Goal: Task Accomplishment & Management: Manage account settings

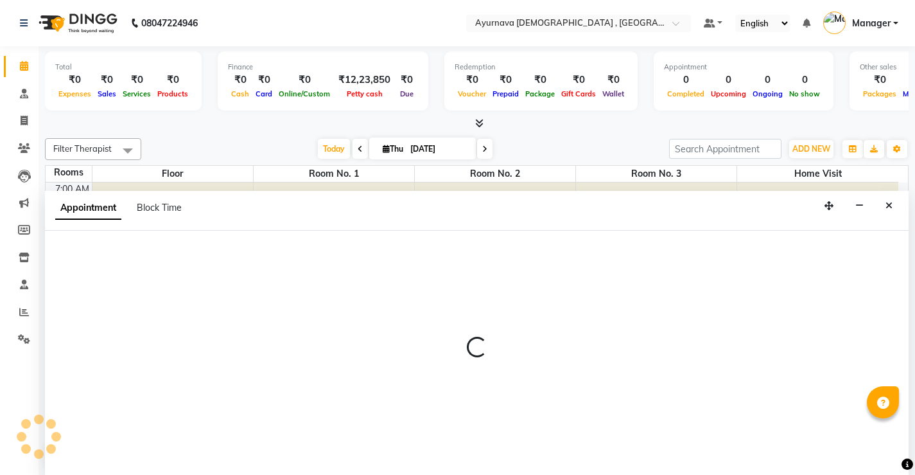
scroll to position [1, 0]
select select "510"
select select "tentative"
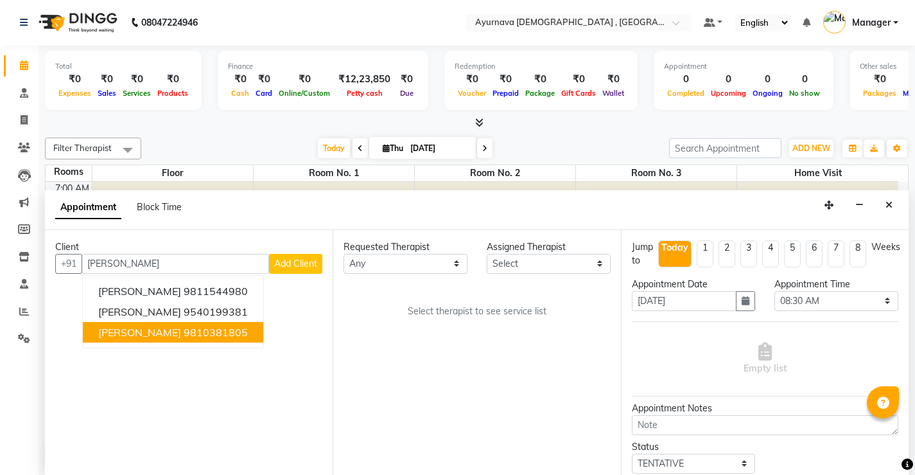
click at [173, 336] on span "[PERSON_NAME]" at bounding box center [139, 332] width 83 height 13
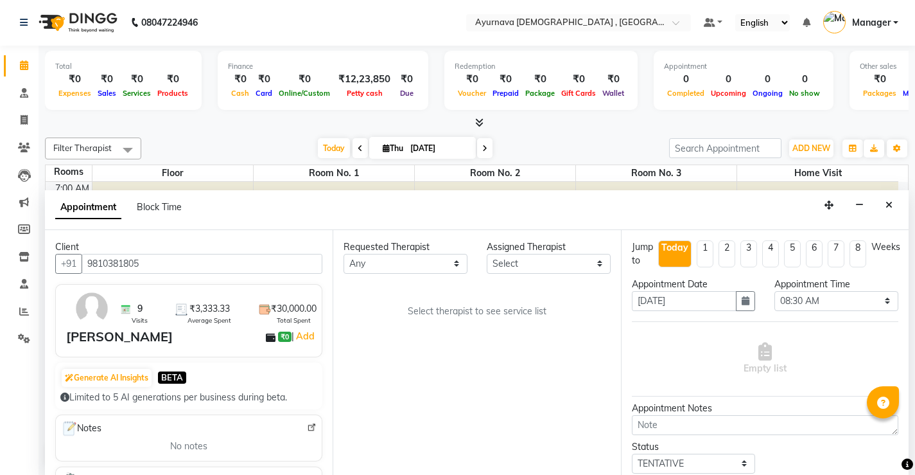
type input "9810381805"
click at [383, 266] on select "Any [PERSON_NAME] ji [PERSON_NAME] [PERSON_NAME] S Dr [PERSON_NAME] Dr. [PERSON…" at bounding box center [406, 264] width 124 height 20
select select "87272"
click at [344, 254] on select "Any [PERSON_NAME] ji [PERSON_NAME] [PERSON_NAME] S Dr [PERSON_NAME] Dr. [PERSON…" at bounding box center [406, 264] width 124 height 20
select select "87272"
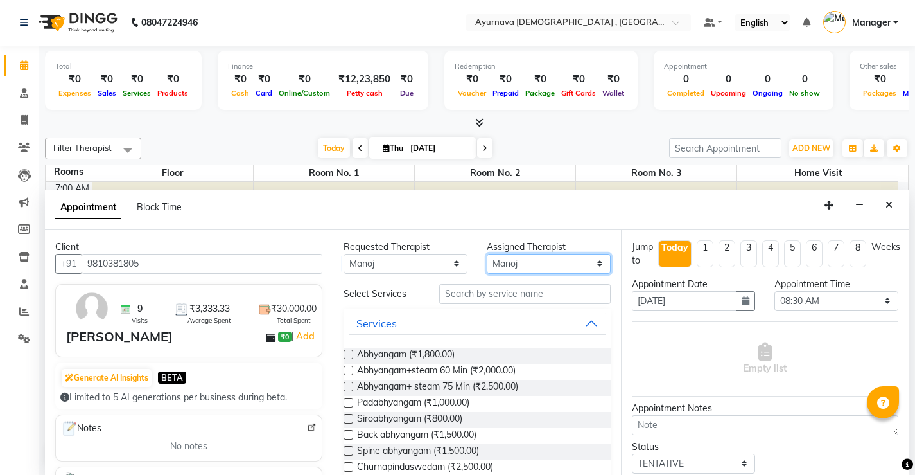
click at [498, 262] on select "Select [PERSON_NAME] ji [PERSON_NAME] [PERSON_NAME] S Dr [PERSON_NAME] Dr. [PER…" at bounding box center [549, 264] width 124 height 20
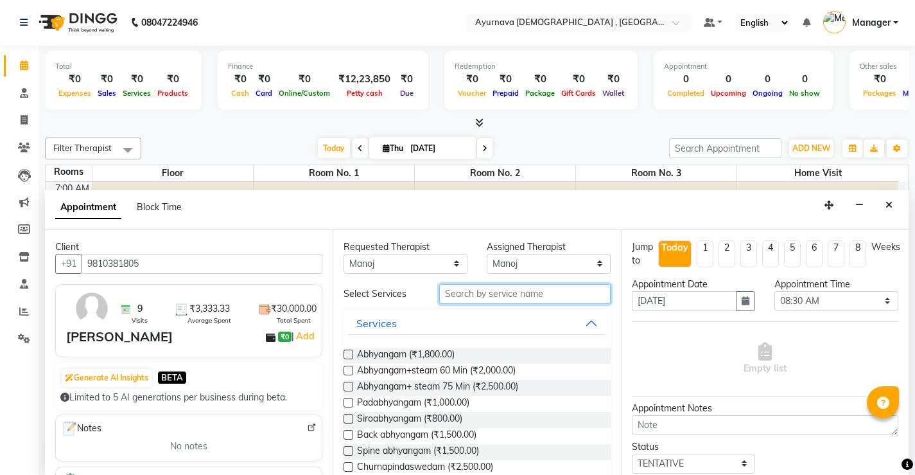
click at [484, 297] on input "text" at bounding box center [524, 294] width 171 height 20
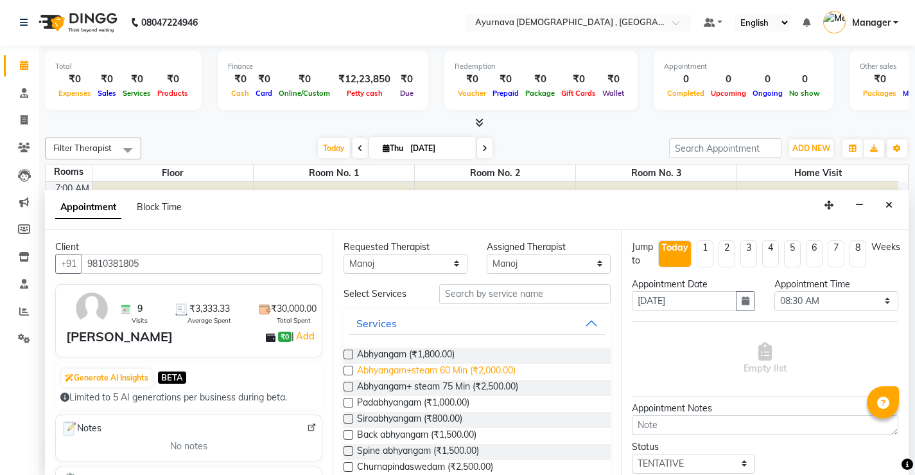
click at [493, 375] on span "Abhyangam+steam 60 Min (₹2,000.00)" at bounding box center [436, 372] width 159 height 16
checkbox input "true"
select select "2651"
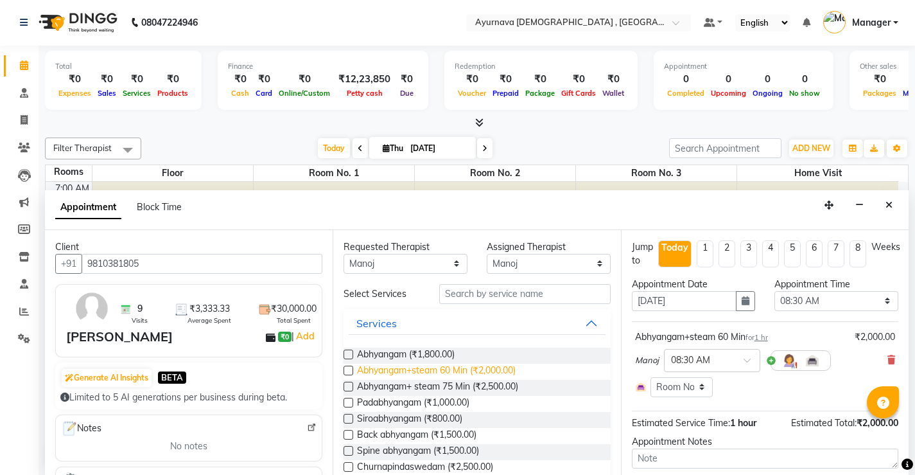
checkbox input "false"
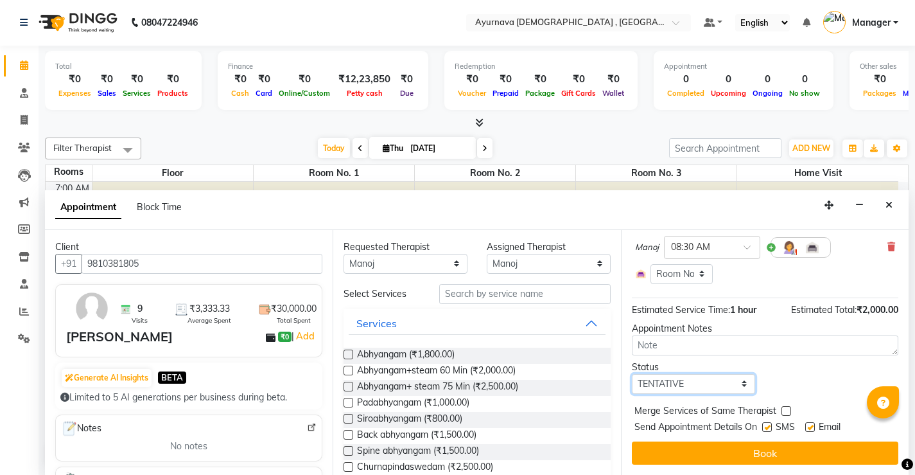
click at [694, 385] on select "Select TENTATIVE CONFIRM CHECK-IN UPCOMING" at bounding box center [694, 384] width 124 height 20
select select "upcoming"
click at [632, 374] on select "Select TENTATIVE CONFIRM CHECK-IN UPCOMING" at bounding box center [694, 384] width 124 height 20
click at [764, 428] on label at bounding box center [767, 427] width 10 height 10
click at [764, 428] on input "checkbox" at bounding box center [766, 428] width 8 height 8
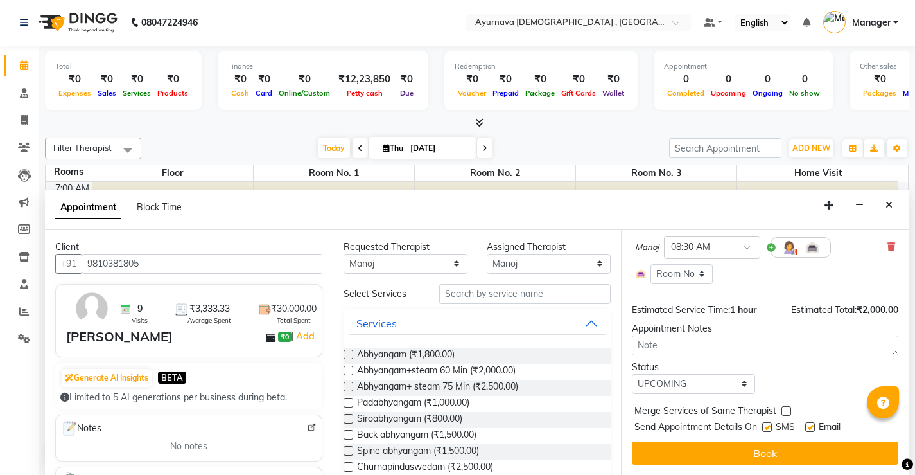
checkbox input "false"
click at [816, 427] on div "Email" at bounding box center [828, 428] width 46 height 16
click at [809, 425] on label at bounding box center [810, 427] width 10 height 10
click at [809, 425] on input "checkbox" at bounding box center [809, 428] width 8 height 8
checkbox input "false"
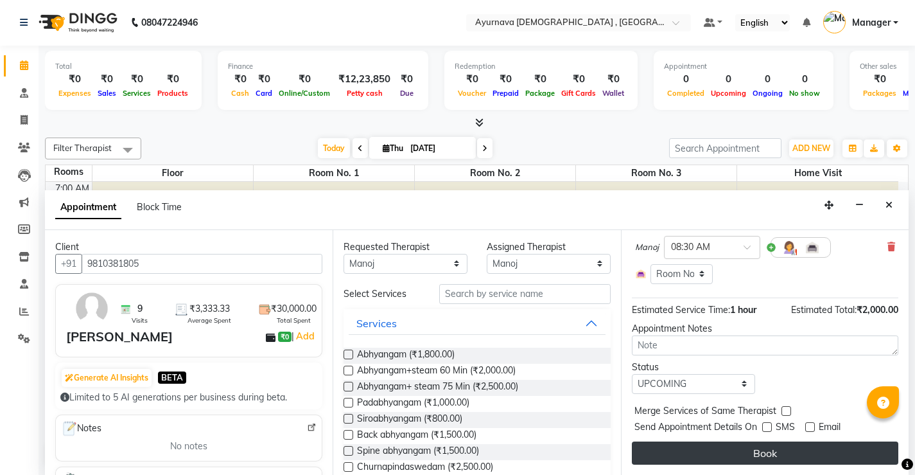
click at [789, 457] on button "Book" at bounding box center [765, 452] width 267 height 23
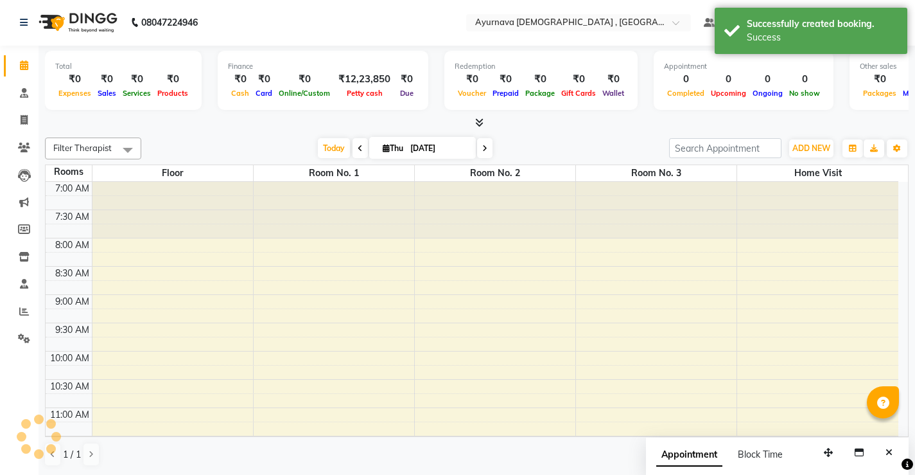
scroll to position [0, 0]
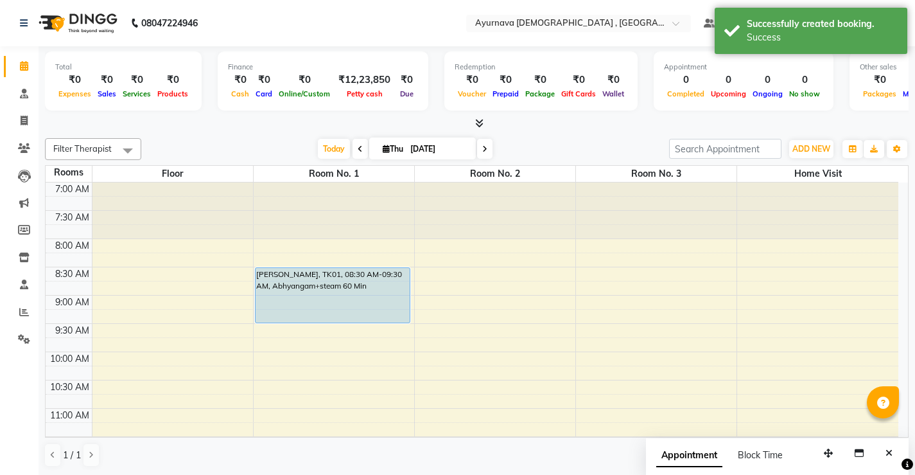
click at [362, 150] on span at bounding box center [360, 149] width 15 height 20
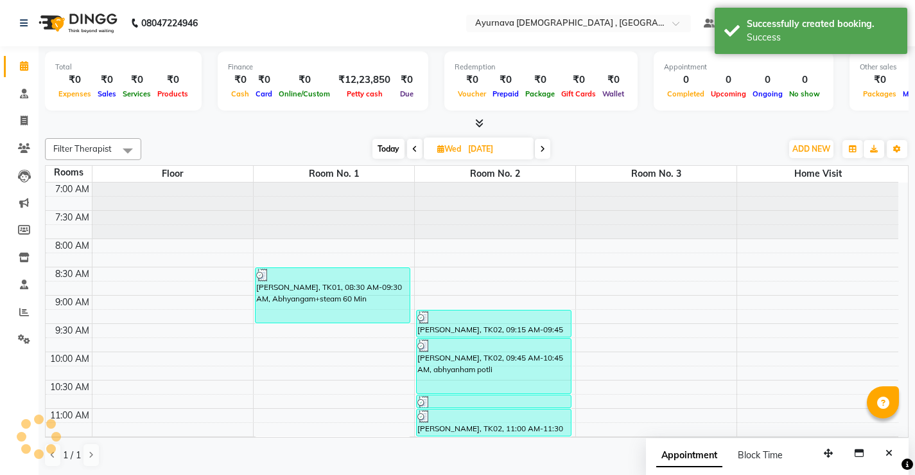
click at [541, 143] on span at bounding box center [542, 149] width 15 height 20
type input "[DATE]"
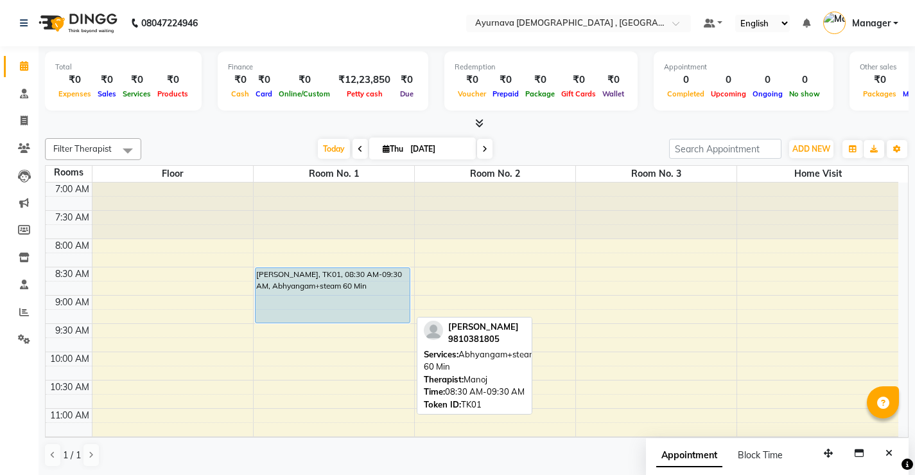
click at [367, 275] on div "[PERSON_NAME], TK01, 08:30 AM-09:30 AM, Abhyangam+steam 60 Min" at bounding box center [333, 295] width 154 height 55
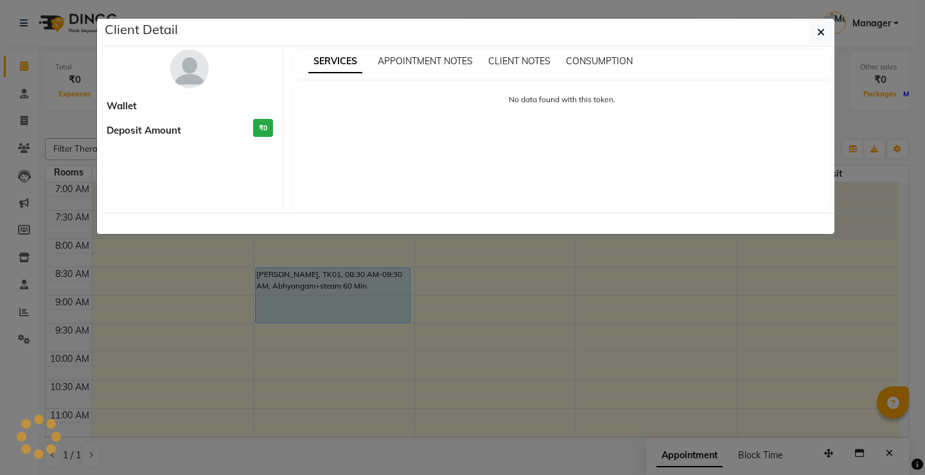
select select "5"
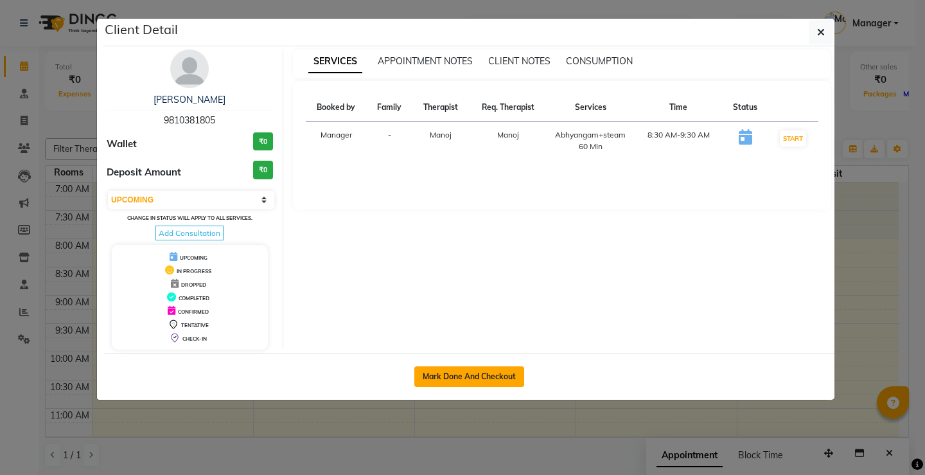
click at [477, 374] on button "Mark Done And Checkout" at bounding box center [469, 376] width 110 height 21
select select "service"
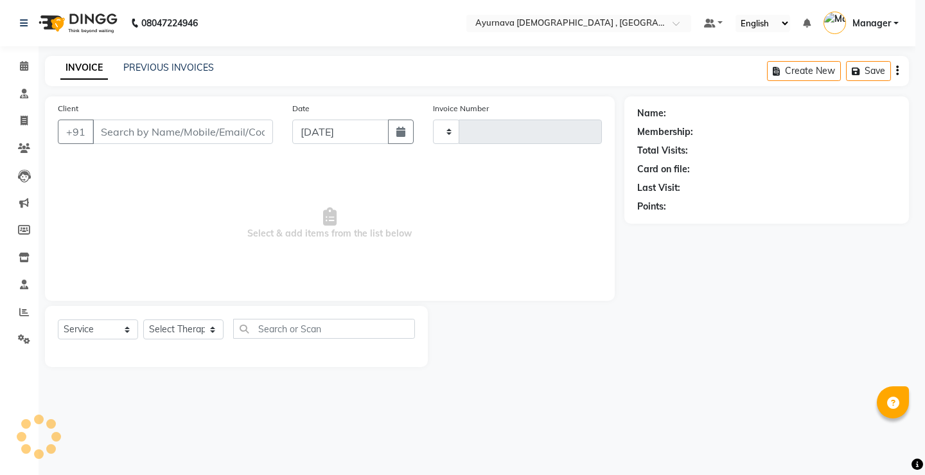
type input "1377"
select select "5587"
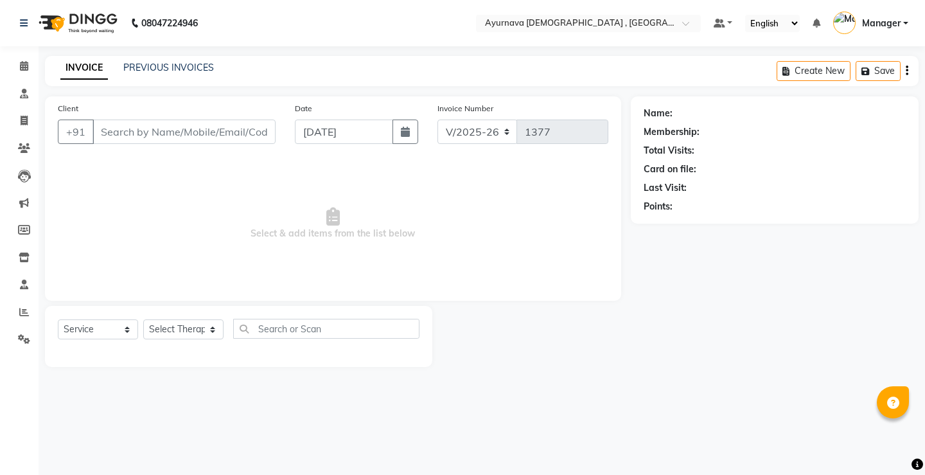
type input "9810381805"
select select "87272"
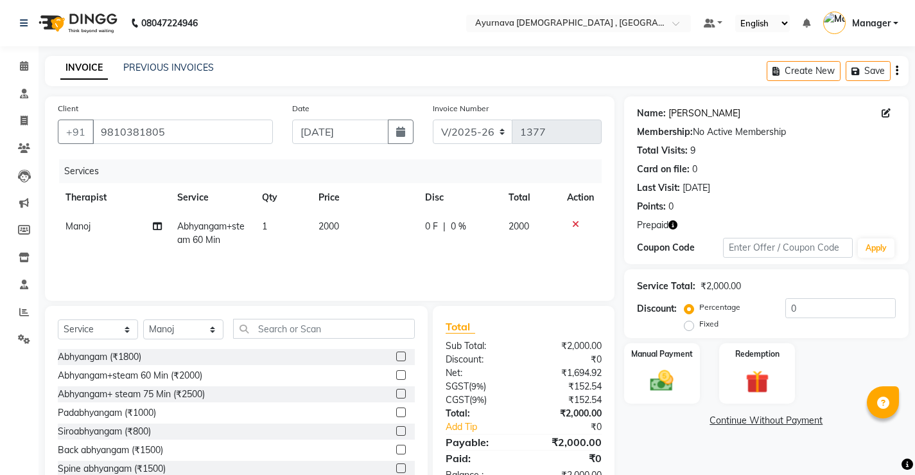
click at [716, 114] on link "[PERSON_NAME]" at bounding box center [705, 113] width 72 height 13
click at [695, 326] on div "Fixed" at bounding box center [702, 323] width 31 height 15
click at [699, 326] on label "Fixed" at bounding box center [708, 324] width 19 height 12
click at [687, 326] on input "Fixed" at bounding box center [691, 323] width 9 height 9
radio input "true"
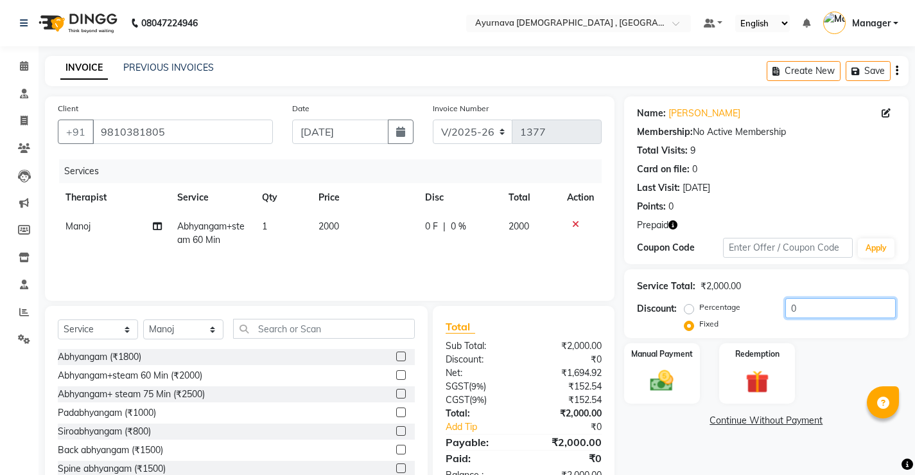
click at [796, 303] on input "0" at bounding box center [841, 308] width 110 height 20
type input "846"
click at [779, 368] on div "Redemption" at bounding box center [757, 374] width 79 height 64
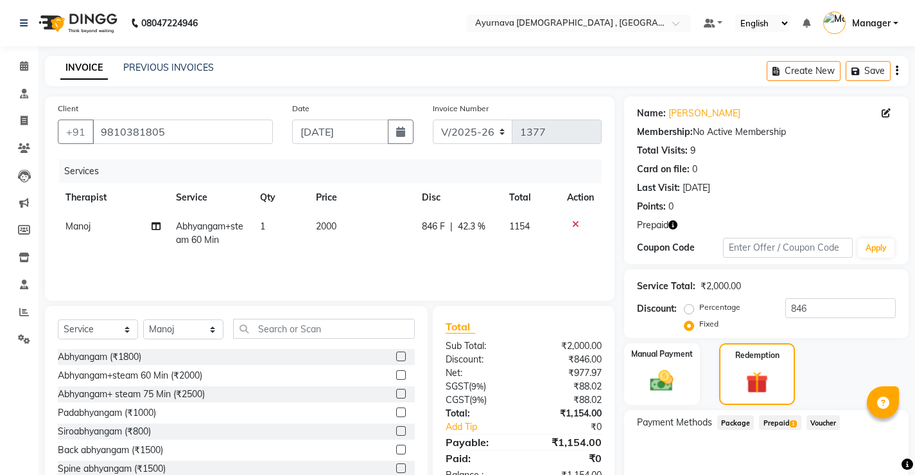
click at [784, 426] on span "Prepaid 1" at bounding box center [780, 422] width 42 height 15
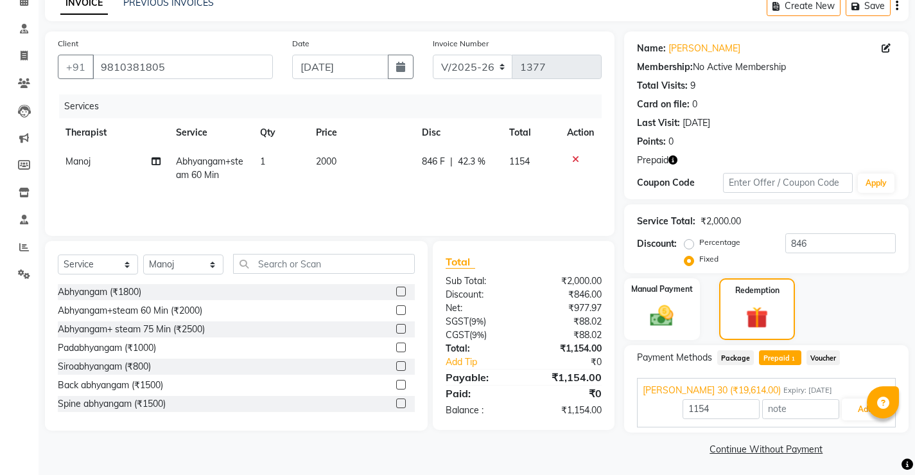
scroll to position [68, 0]
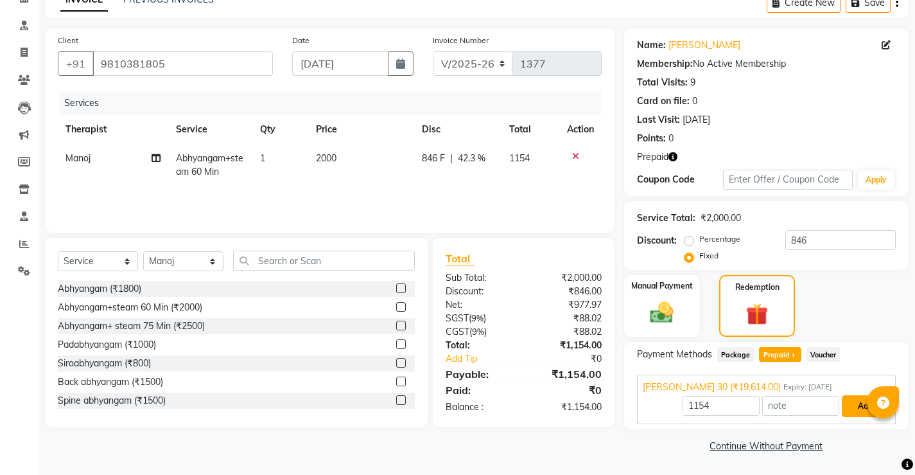
click at [853, 405] on button "Add" at bounding box center [865, 406] width 47 height 22
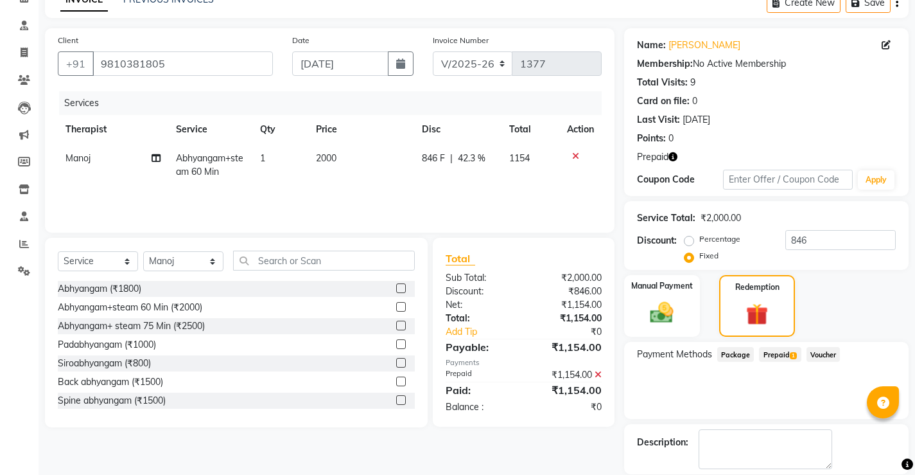
scroll to position [130, 0]
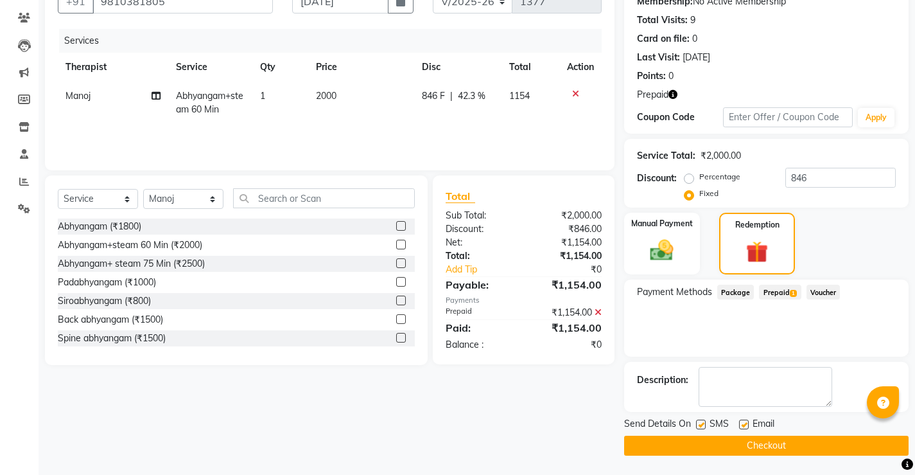
click at [737, 423] on div "SMS" at bounding box center [717, 425] width 43 height 16
click at [701, 421] on label at bounding box center [701, 424] width 10 height 10
click at [701, 421] on input "checkbox" at bounding box center [700, 425] width 8 height 8
checkbox input "false"
click at [741, 425] on label at bounding box center [744, 424] width 10 height 10
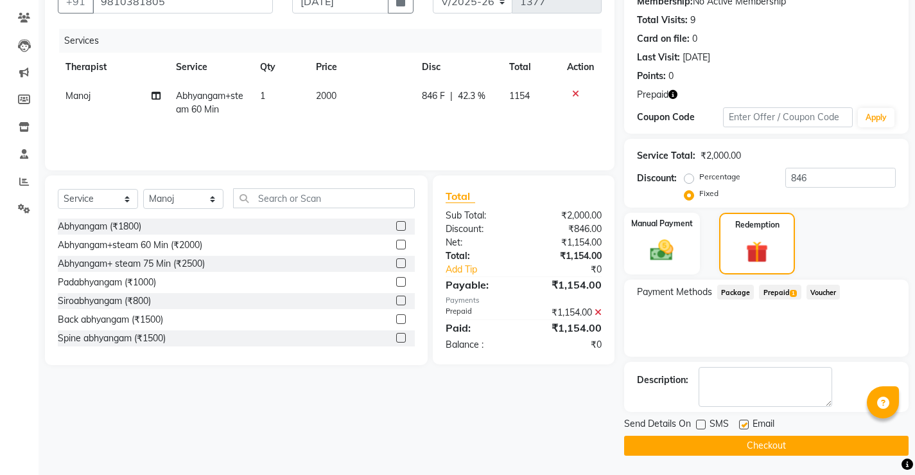
click at [741, 425] on input "checkbox" at bounding box center [743, 425] width 8 height 8
checkbox input "false"
click at [752, 455] on button "Checkout" at bounding box center [766, 445] width 285 height 20
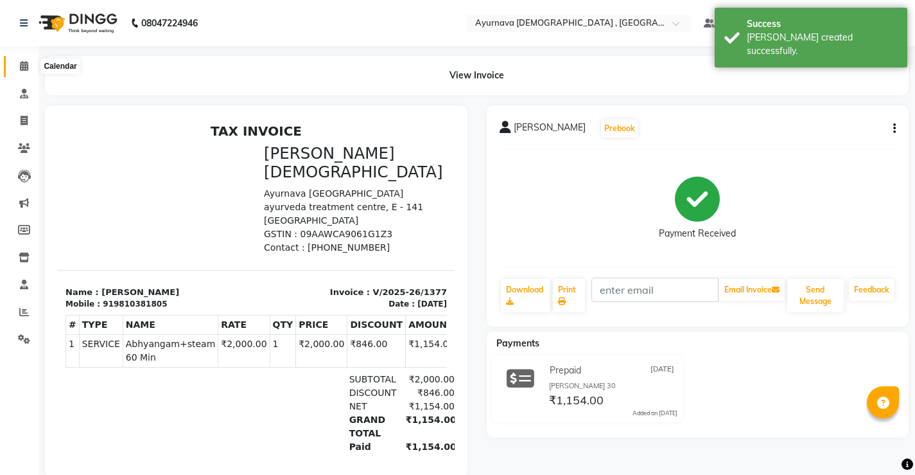
click at [17, 70] on span at bounding box center [24, 66] width 22 height 15
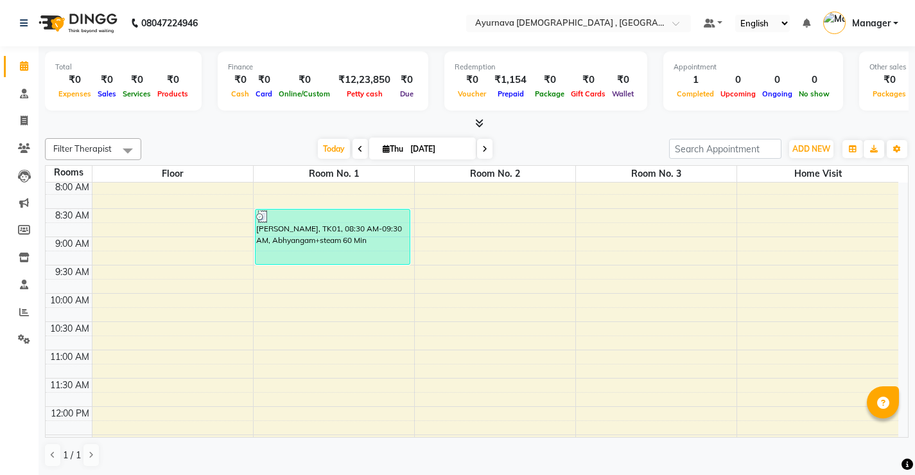
scroll to position [128, 0]
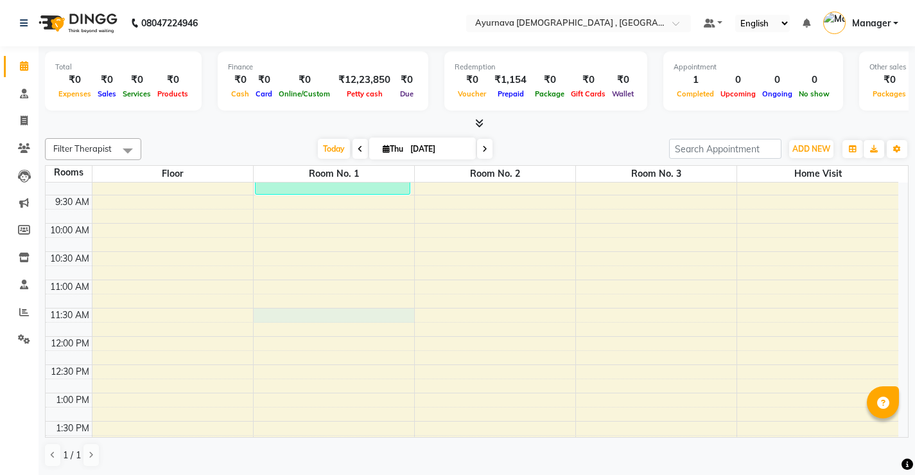
click at [297, 317] on div "7:00 AM 7:30 AM 8:00 AM 8:30 AM 9:00 AM 9:30 AM 10:00 AM 10:30 AM 11:00 AM 11:3…" at bounding box center [472, 449] width 853 height 791
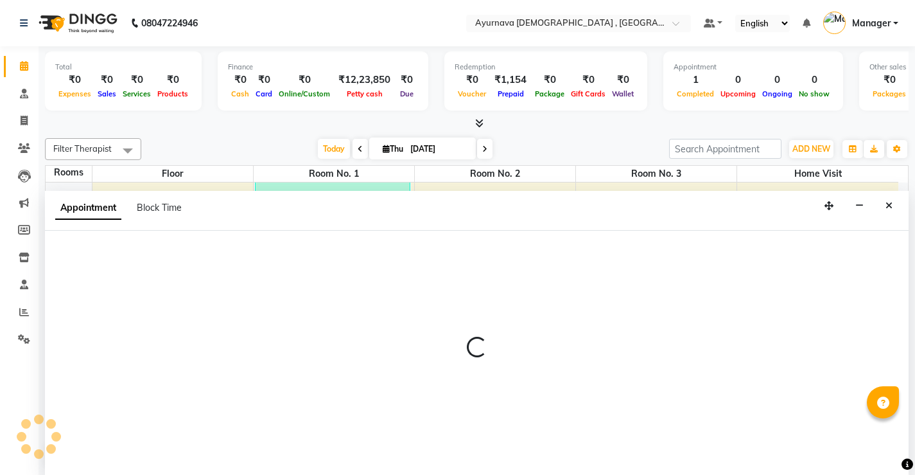
scroll to position [1, 0]
select select "tentative"
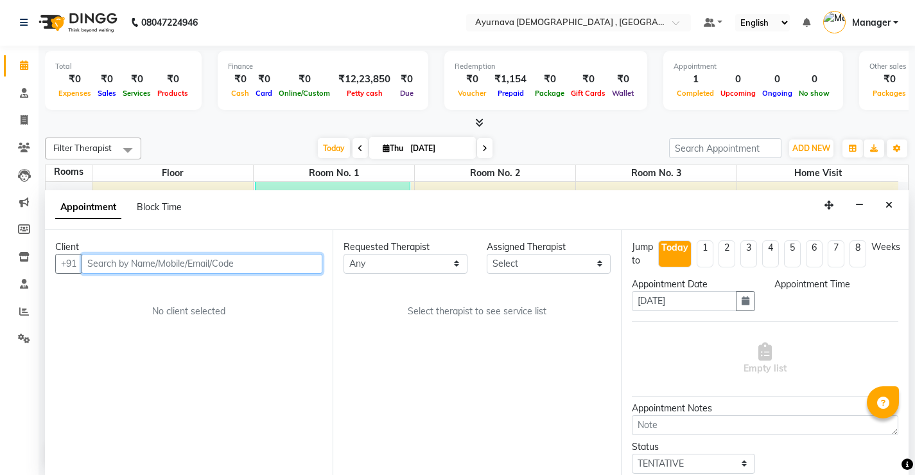
select select "690"
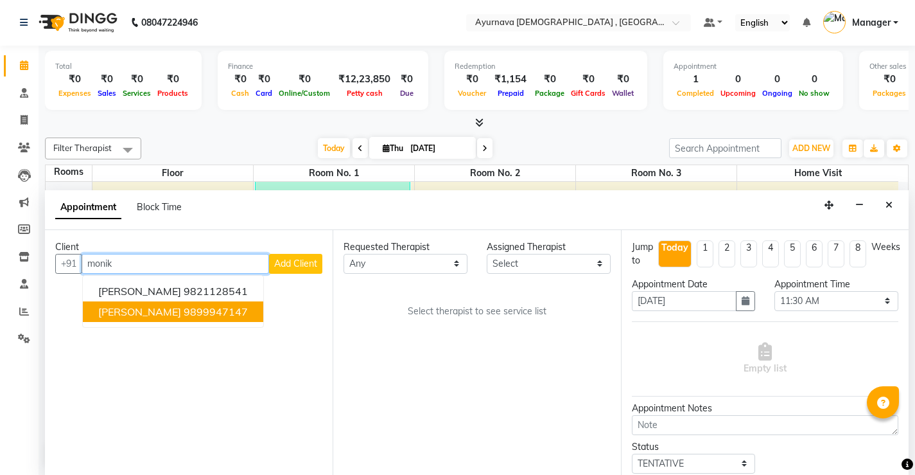
click at [187, 315] on ngb-highlight "9899947147" at bounding box center [216, 311] width 64 height 13
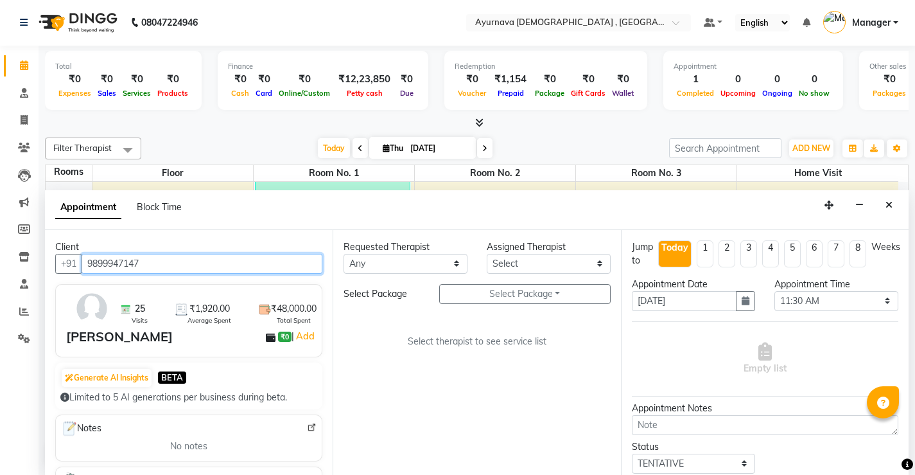
type input "9899947147"
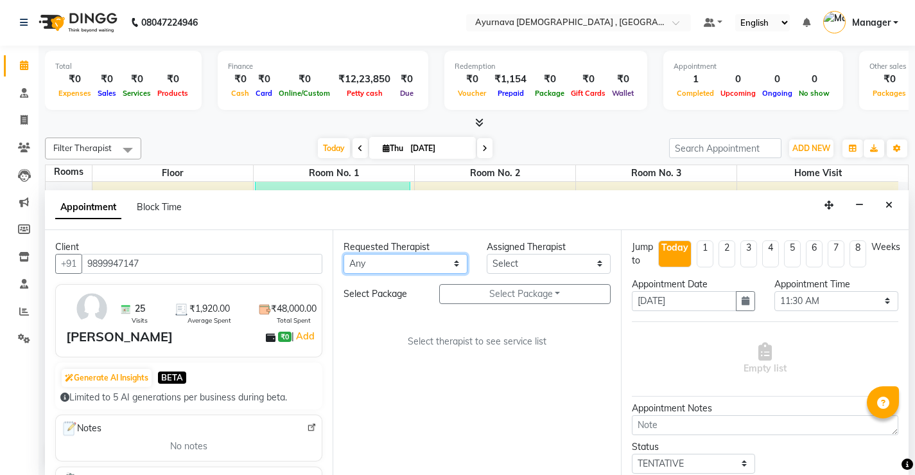
click at [443, 268] on select "Any [PERSON_NAME] ji [PERSON_NAME] [PERSON_NAME] S Dr [PERSON_NAME] Dr. [PERSON…" at bounding box center [406, 264] width 124 height 20
select select "68703"
click at [344, 254] on select "Any [PERSON_NAME] ji [PERSON_NAME] [PERSON_NAME] S Dr [PERSON_NAME] Dr. [PERSON…" at bounding box center [406, 264] width 124 height 20
select select "68703"
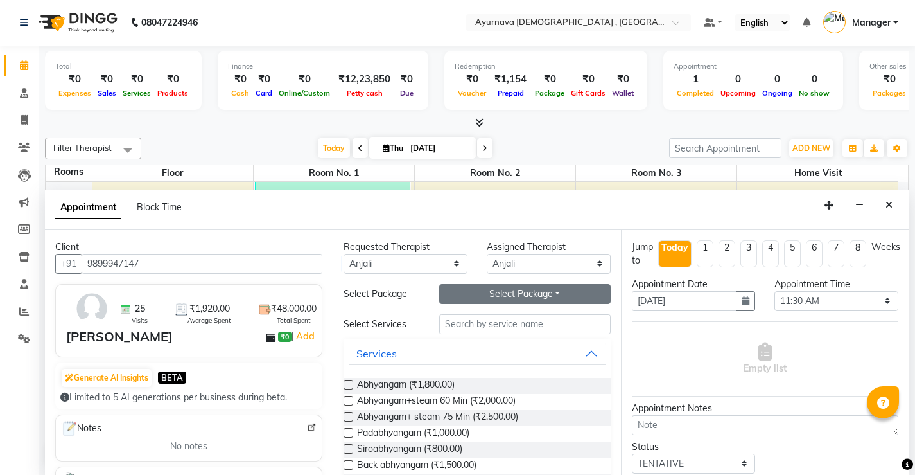
click at [581, 294] on button "Select Package Toggle Dropdown" at bounding box center [524, 294] width 171 height 20
click at [513, 322] on li "[PERSON_NAME] Trt 2" at bounding box center [504, 320] width 128 height 19
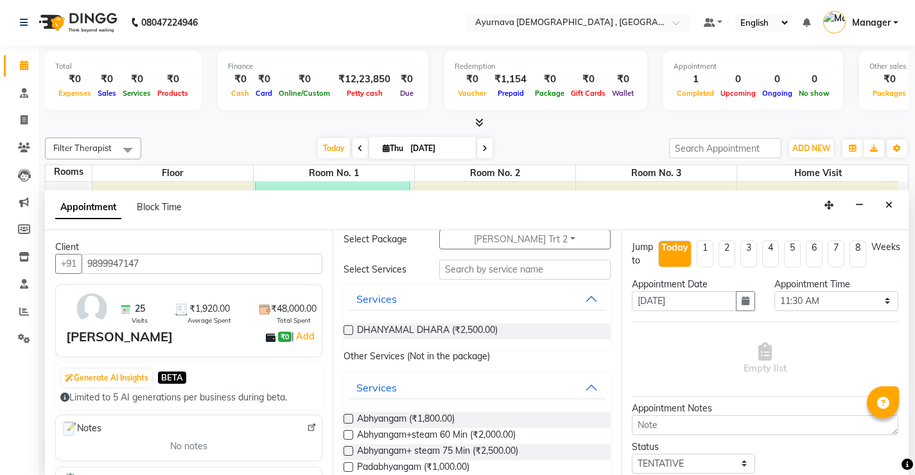
scroll to position [128, 0]
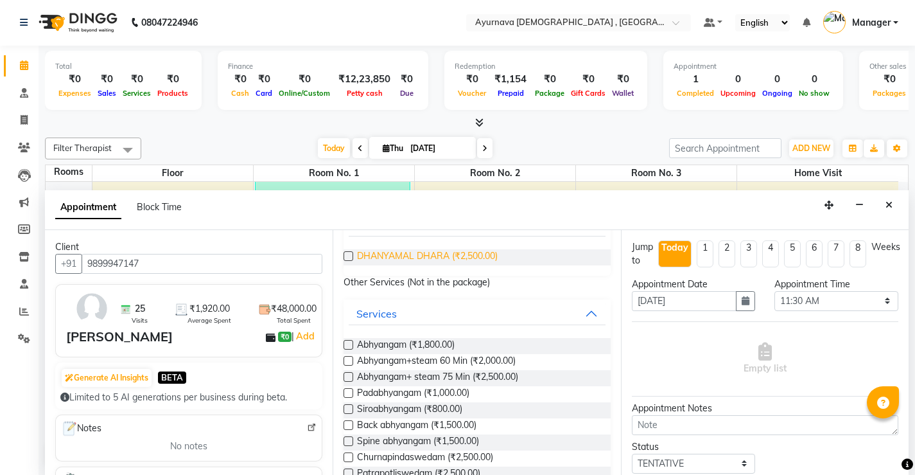
click at [466, 259] on span "DHANYAMAL DHARA (₹2,500.00)" at bounding box center [427, 257] width 141 height 16
checkbox input "true"
select select "2651"
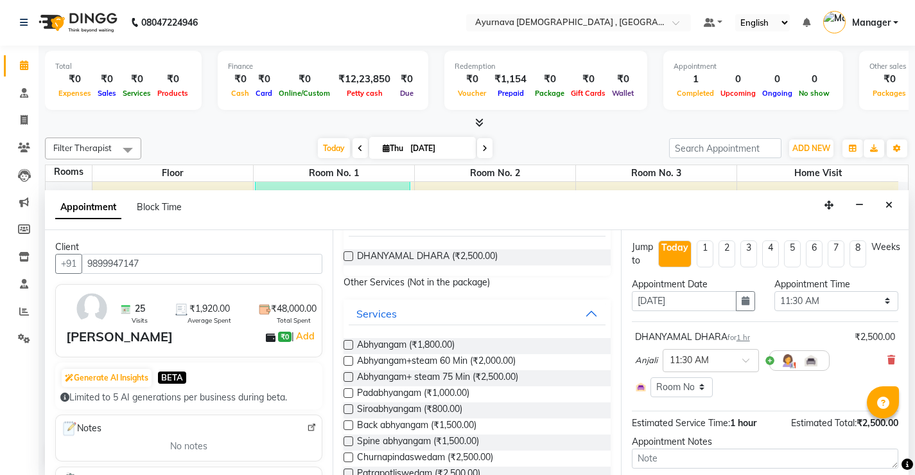
checkbox input "false"
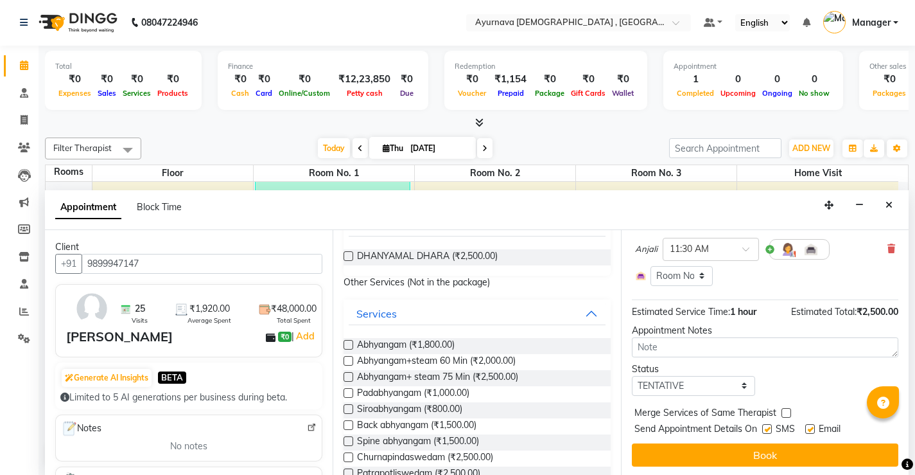
scroll to position [113, 0]
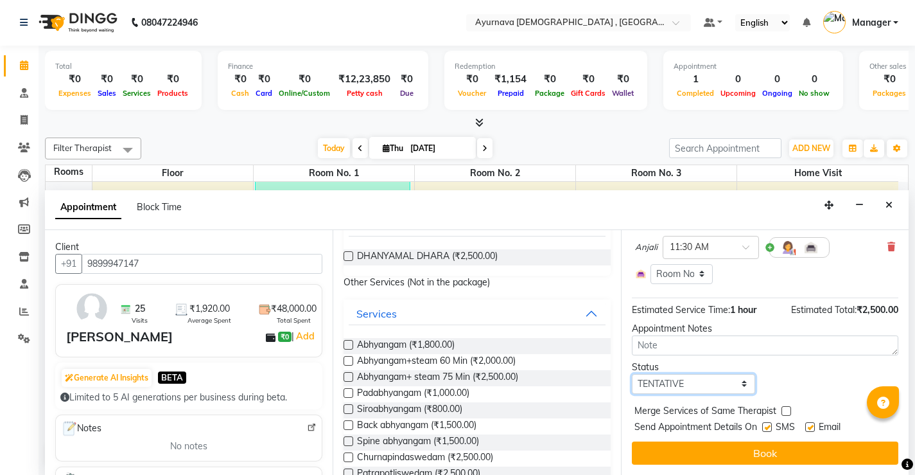
click at [739, 391] on select "Select TENTATIVE CONFIRM CHECK-IN UPCOMING" at bounding box center [694, 384] width 124 height 20
select select "upcoming"
click at [632, 374] on select "Select TENTATIVE CONFIRM CHECK-IN UPCOMING" at bounding box center [694, 384] width 124 height 20
click at [769, 429] on label at bounding box center [767, 427] width 10 height 10
click at [769, 429] on input "checkbox" at bounding box center [766, 428] width 8 height 8
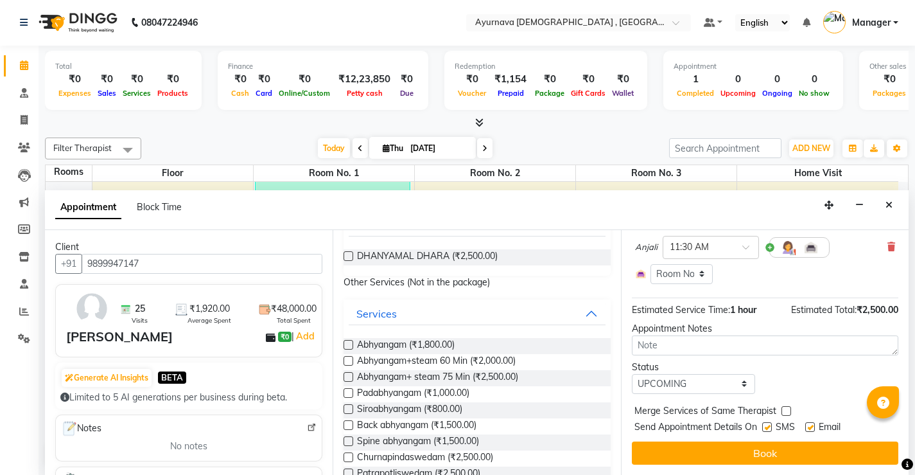
checkbox input "false"
click at [815, 428] on label at bounding box center [810, 427] width 10 height 10
click at [814, 428] on input "checkbox" at bounding box center [809, 428] width 8 height 8
checkbox input "false"
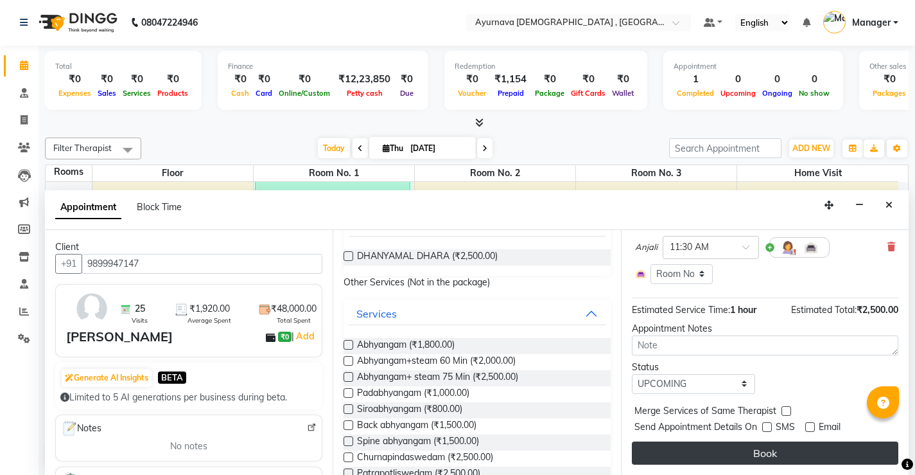
click at [797, 446] on button "Book" at bounding box center [765, 452] width 267 height 23
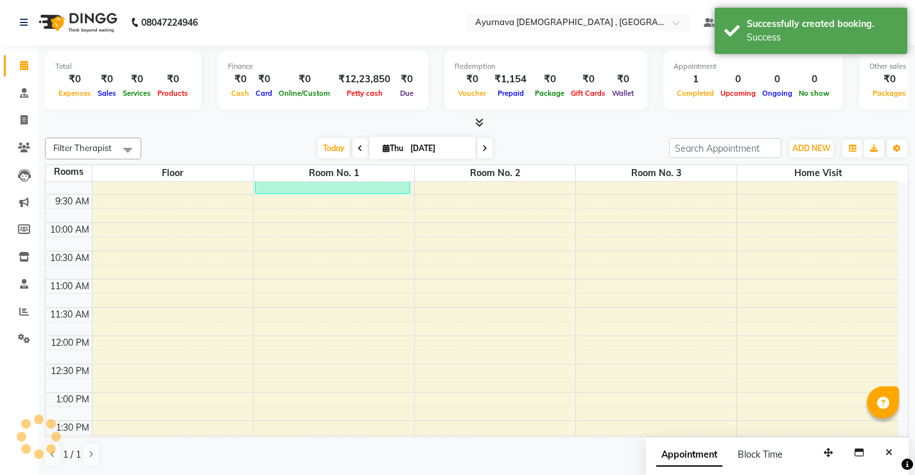
scroll to position [0, 0]
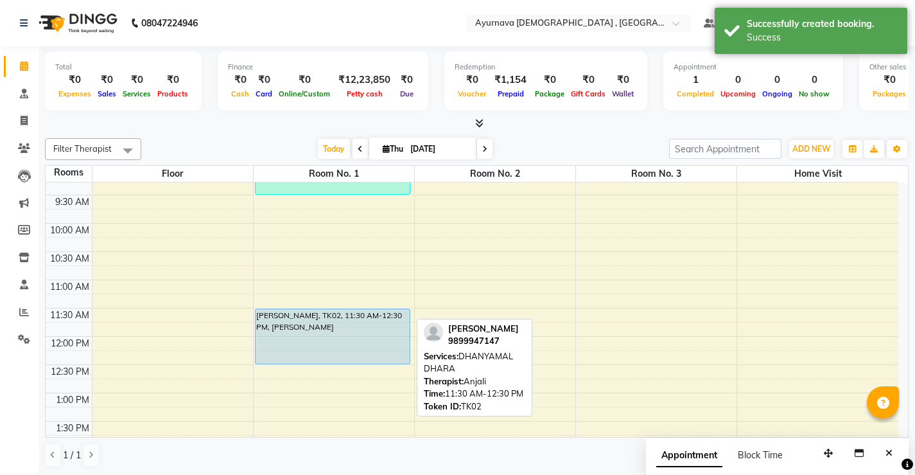
click at [373, 324] on div "[PERSON_NAME], TK02, 11:30 AM-12:30 PM, [PERSON_NAME]" at bounding box center [333, 336] width 154 height 55
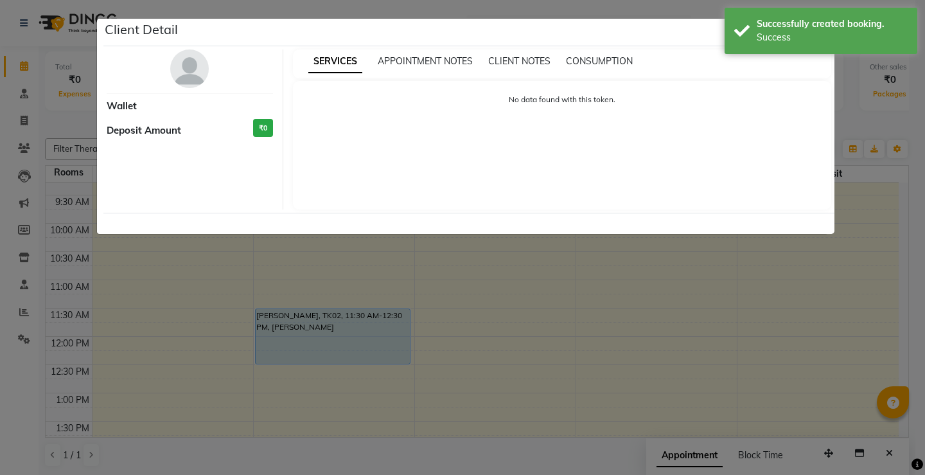
select select "5"
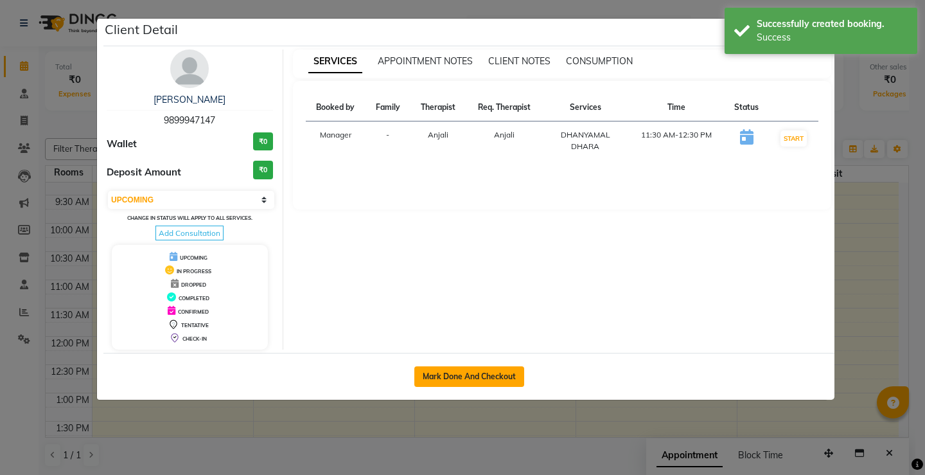
click at [456, 371] on button "Mark Done And Checkout" at bounding box center [469, 376] width 110 height 21
select select "service"
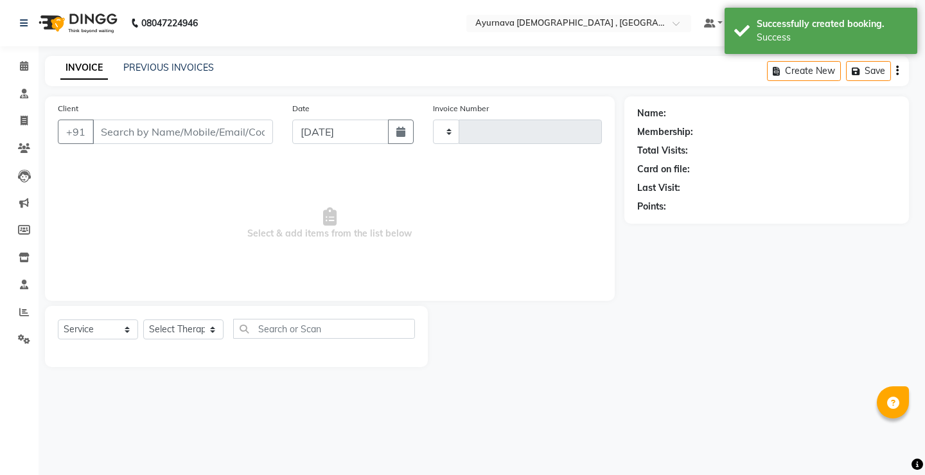
type input "1378"
select select "5587"
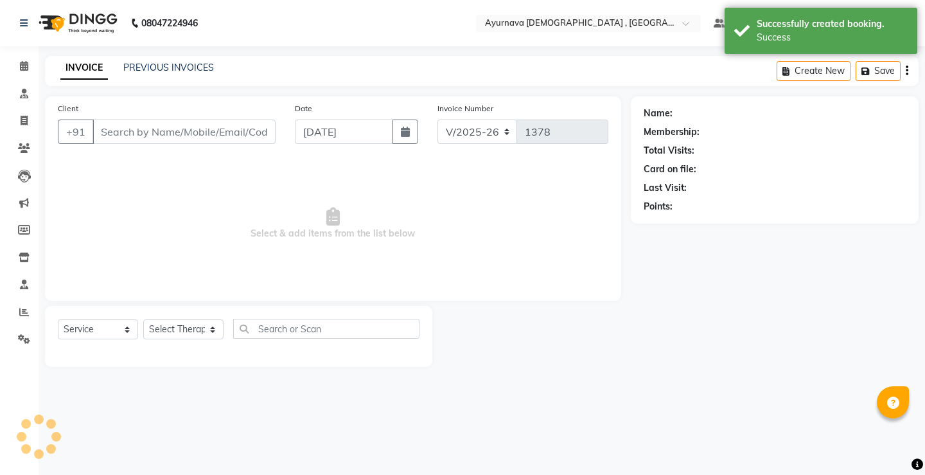
type input "9899947147"
select select "68703"
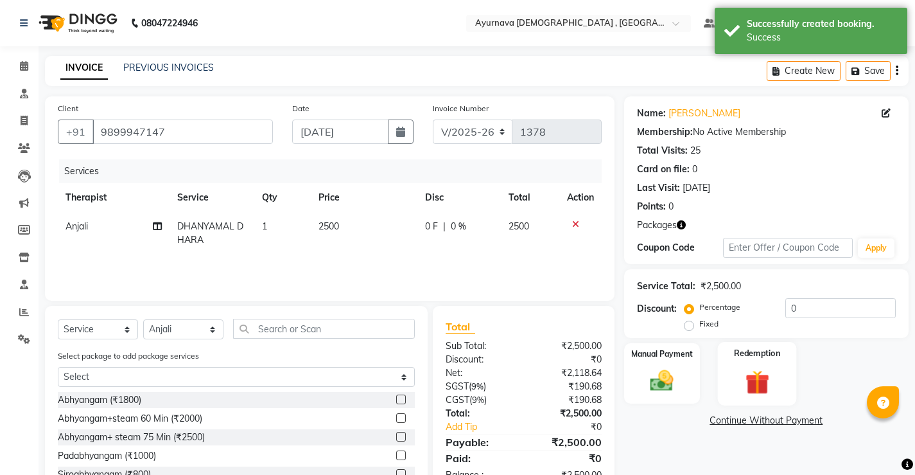
click at [732, 364] on div "Redemption" at bounding box center [757, 374] width 79 height 64
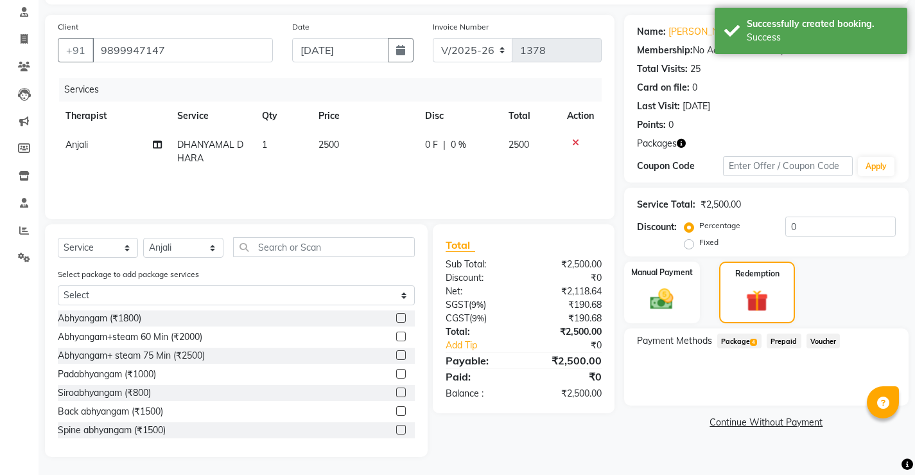
scroll to position [83, 0]
click at [734, 343] on span "Package 4" at bounding box center [739, 339] width 44 height 15
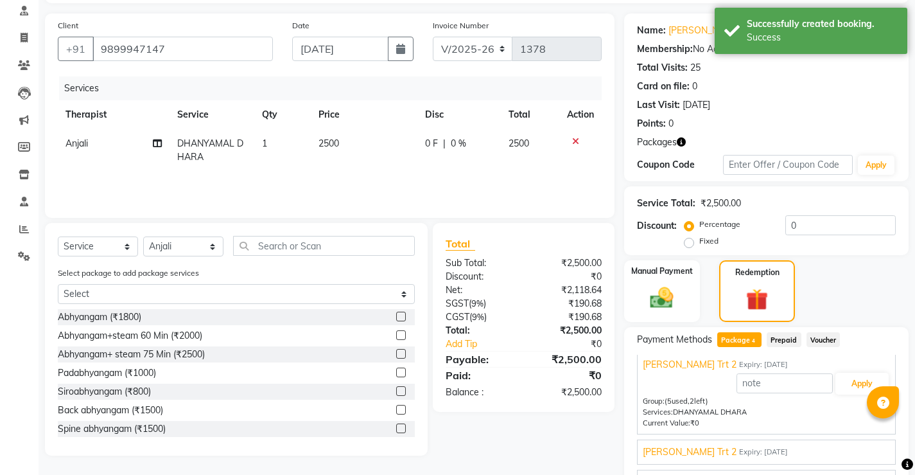
scroll to position [30, 0]
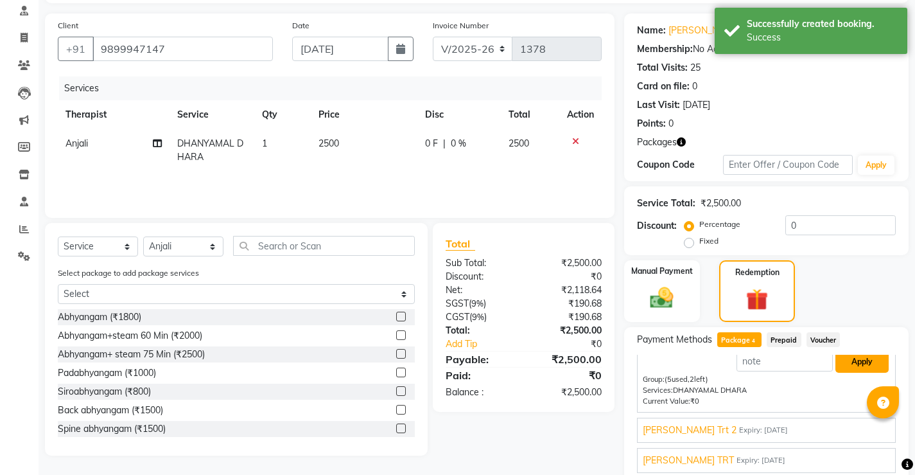
click at [859, 366] on button "Apply" at bounding box center [862, 362] width 53 height 22
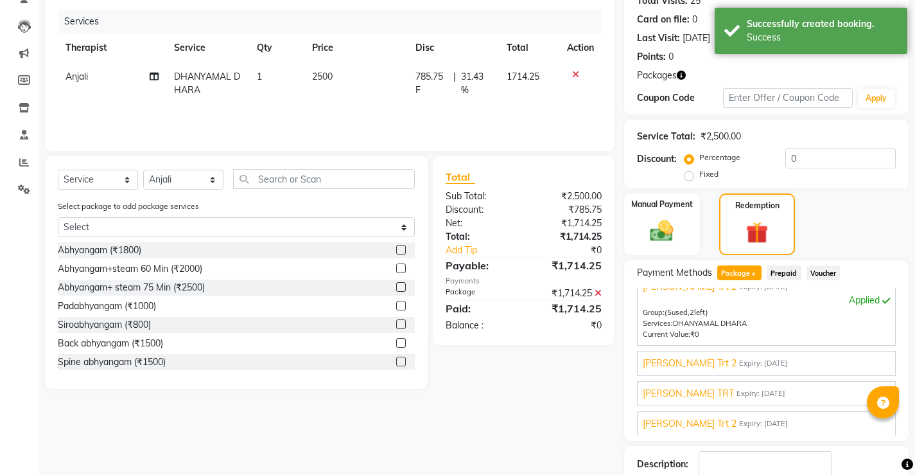
scroll to position [234, 0]
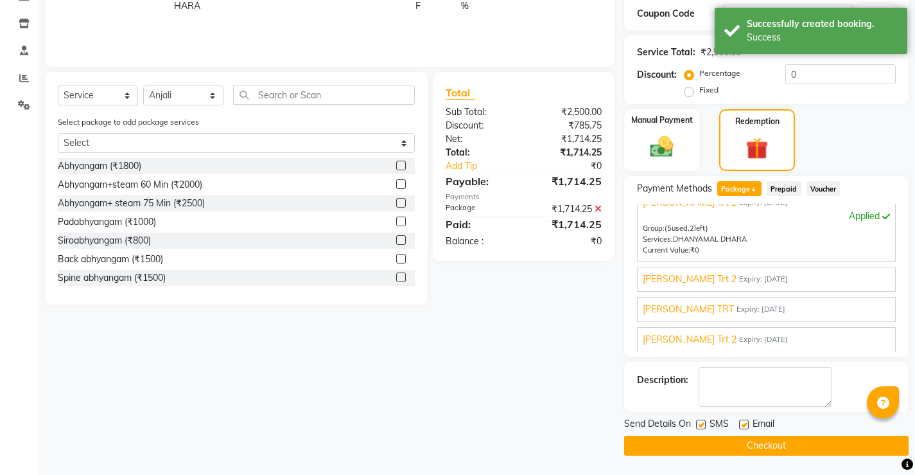
click at [741, 425] on label at bounding box center [744, 424] width 10 height 10
click at [741, 425] on input "checkbox" at bounding box center [743, 425] width 8 height 8
checkbox input "false"
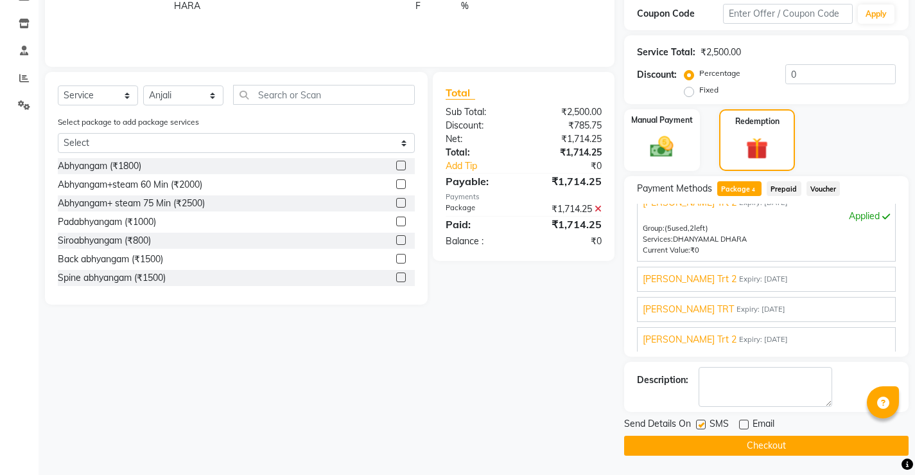
click at [704, 426] on label at bounding box center [701, 424] width 10 height 10
click at [704, 426] on input "checkbox" at bounding box center [700, 425] width 8 height 8
checkbox input "false"
click at [708, 438] on button "Checkout" at bounding box center [766, 445] width 285 height 20
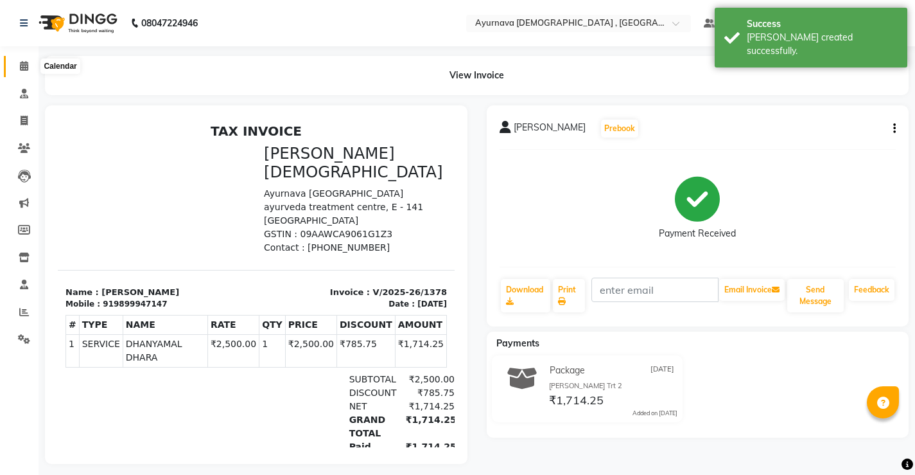
click at [27, 65] on icon at bounding box center [24, 66] width 8 height 10
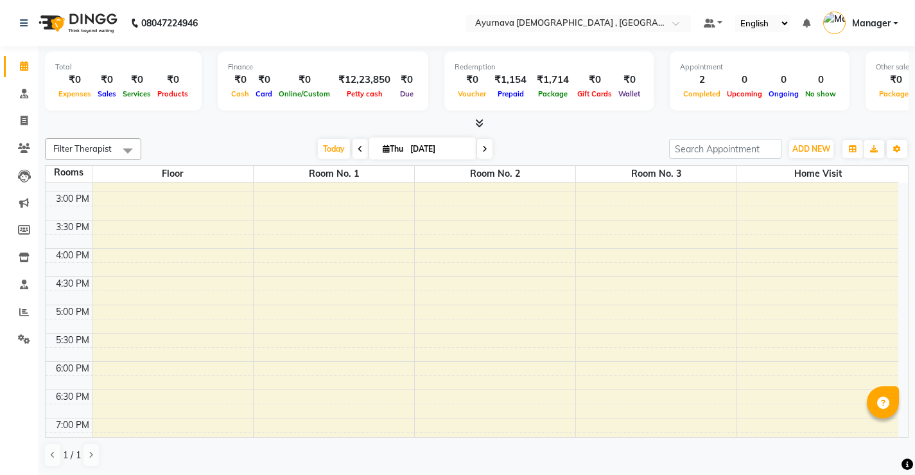
scroll to position [450, 0]
click at [295, 392] on div "7:00 AM 7:30 AM 8:00 AM 8:30 AM 9:00 AM 9:30 AM 10:00 AM 10:30 AM 11:00 AM 11:3…" at bounding box center [472, 128] width 853 height 791
select select "tentative"
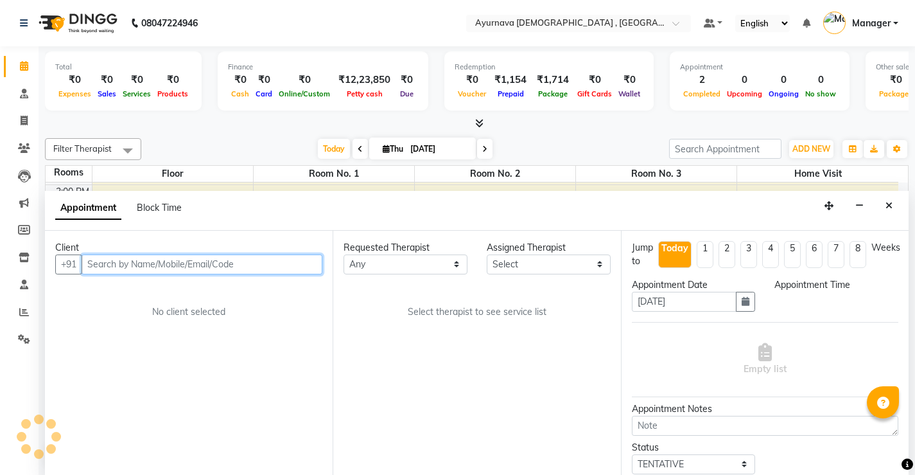
scroll to position [1, 0]
select select "1110"
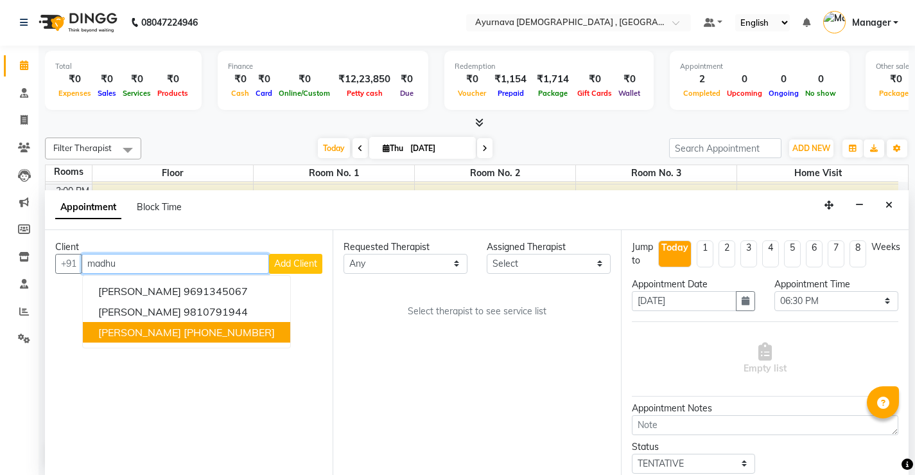
click at [206, 330] on ngb-highlight "[PHONE_NUMBER]" at bounding box center [229, 332] width 91 height 13
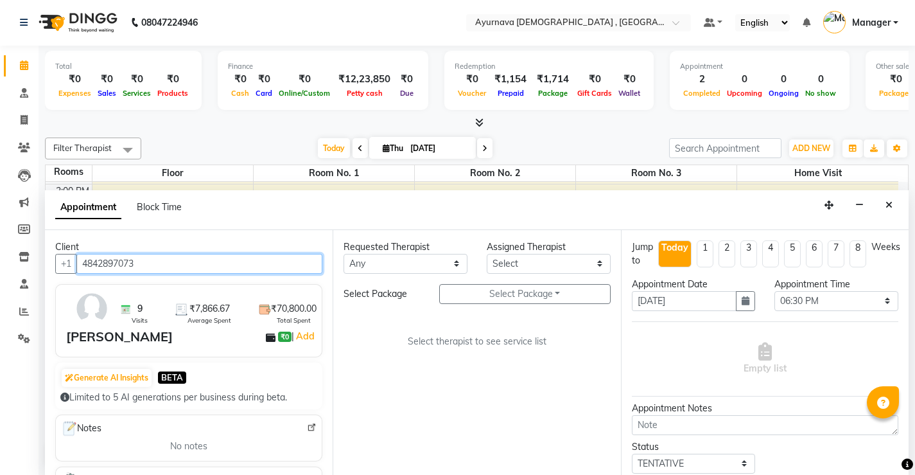
type input "4842897073"
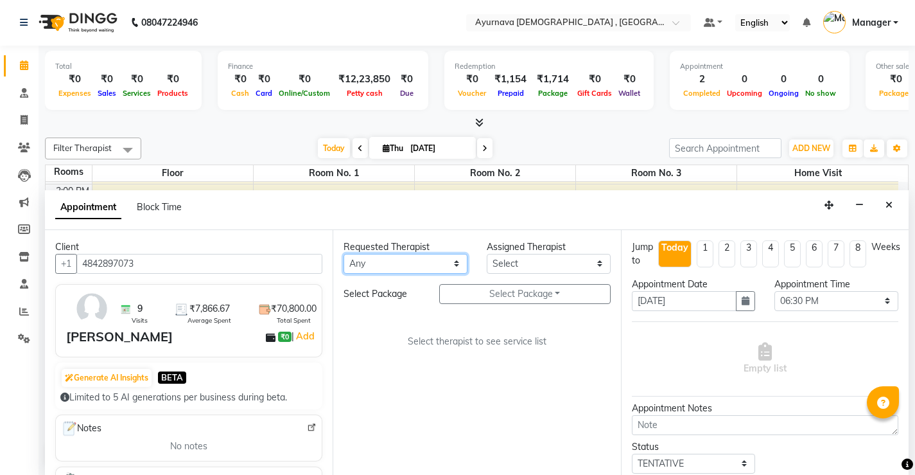
click at [449, 264] on select "Any [PERSON_NAME] ji [PERSON_NAME] [PERSON_NAME] S Dr [PERSON_NAME] Dr. [PERSON…" at bounding box center [406, 264] width 124 height 20
select select "68703"
click at [344, 254] on select "Any [PERSON_NAME] ji [PERSON_NAME] [PERSON_NAME] S Dr [PERSON_NAME] Dr. [PERSON…" at bounding box center [406, 264] width 124 height 20
select select "68703"
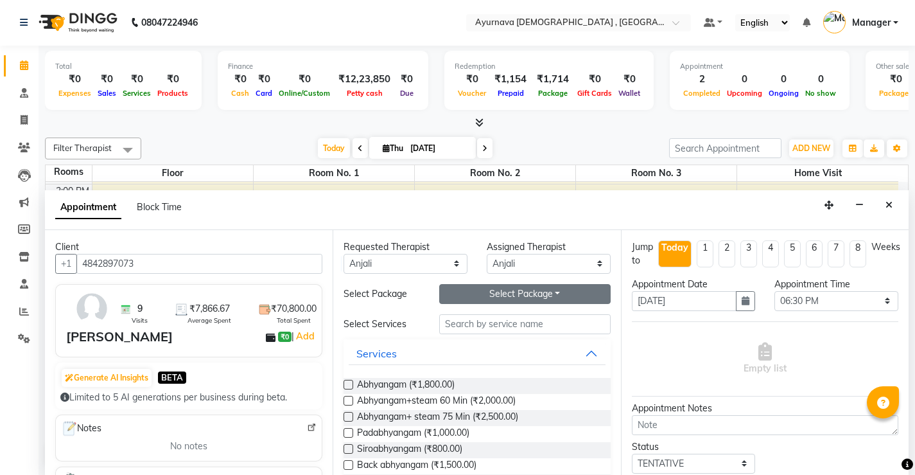
click at [522, 292] on button "Select Package Toggle Dropdown" at bounding box center [524, 294] width 171 height 20
click at [500, 321] on li "[PERSON_NAME]" at bounding box center [491, 320] width 102 height 19
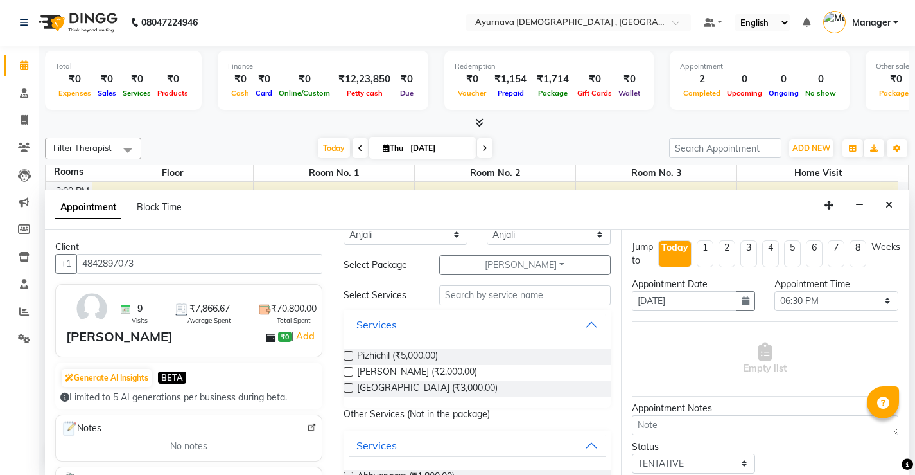
scroll to position [0, 0]
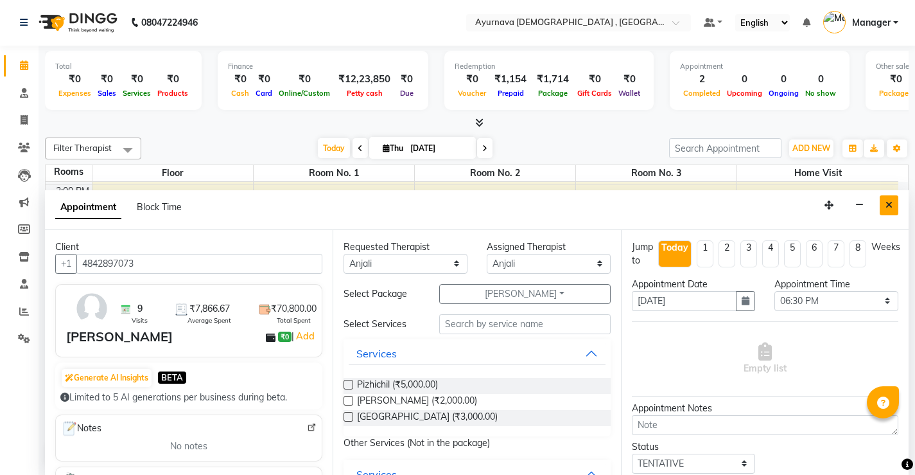
click at [892, 202] on icon "Close" at bounding box center [889, 204] width 7 height 9
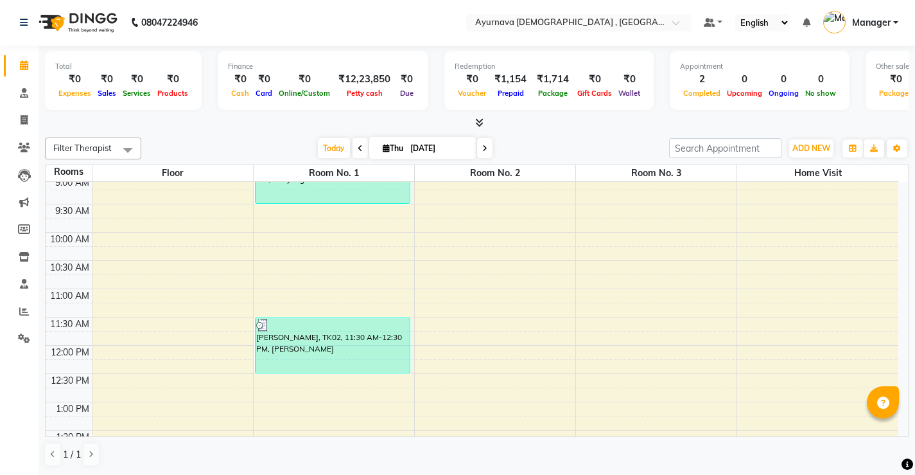
scroll to position [257, 0]
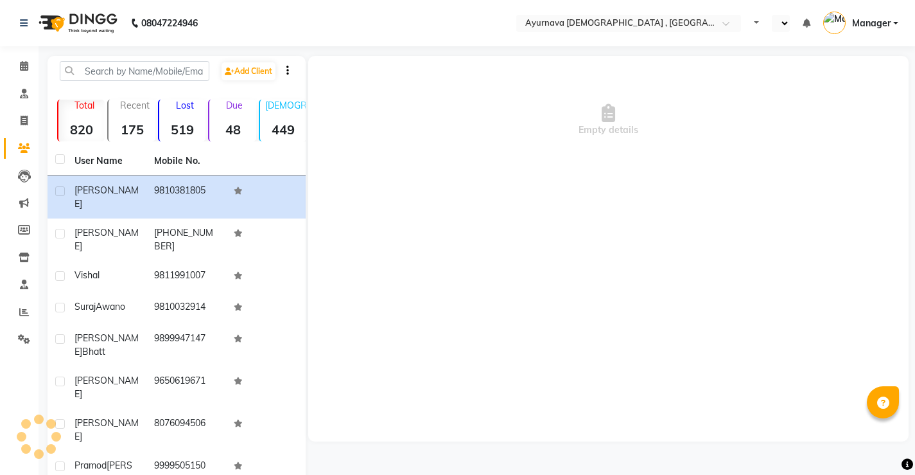
select select "en"
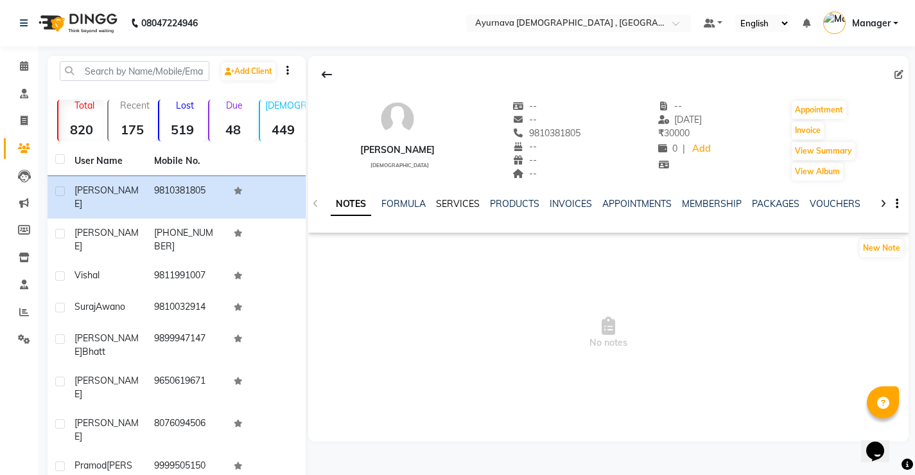
click at [471, 206] on link "SERVICES" at bounding box center [458, 204] width 44 height 12
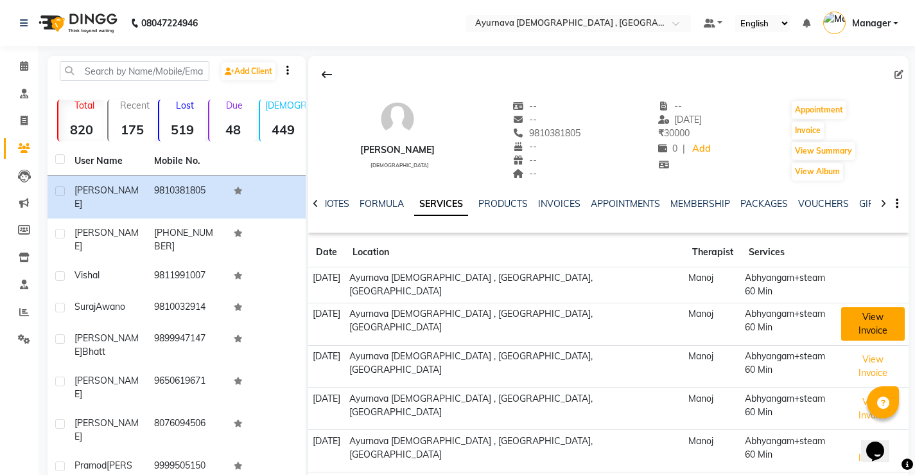
click at [841, 307] on button "View Invoice" at bounding box center [873, 323] width 64 height 33
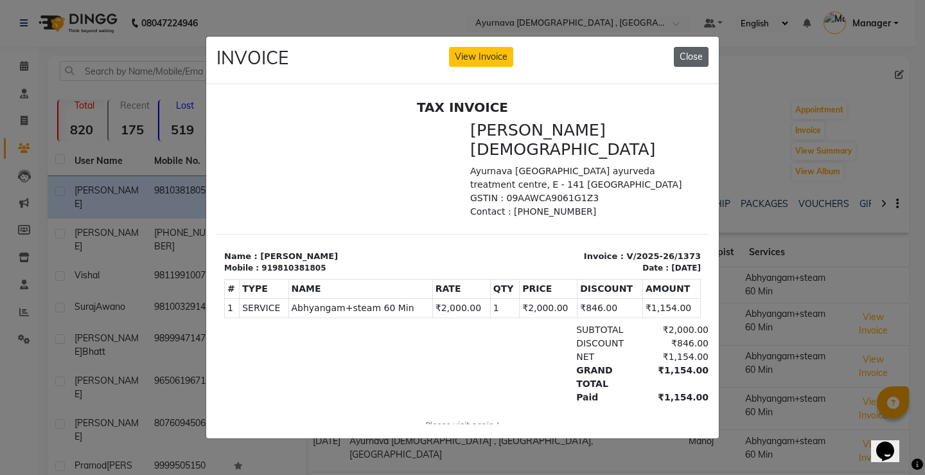
click at [694, 55] on button "Close" at bounding box center [691, 57] width 35 height 20
